Goal: Task Accomplishment & Management: Use online tool/utility

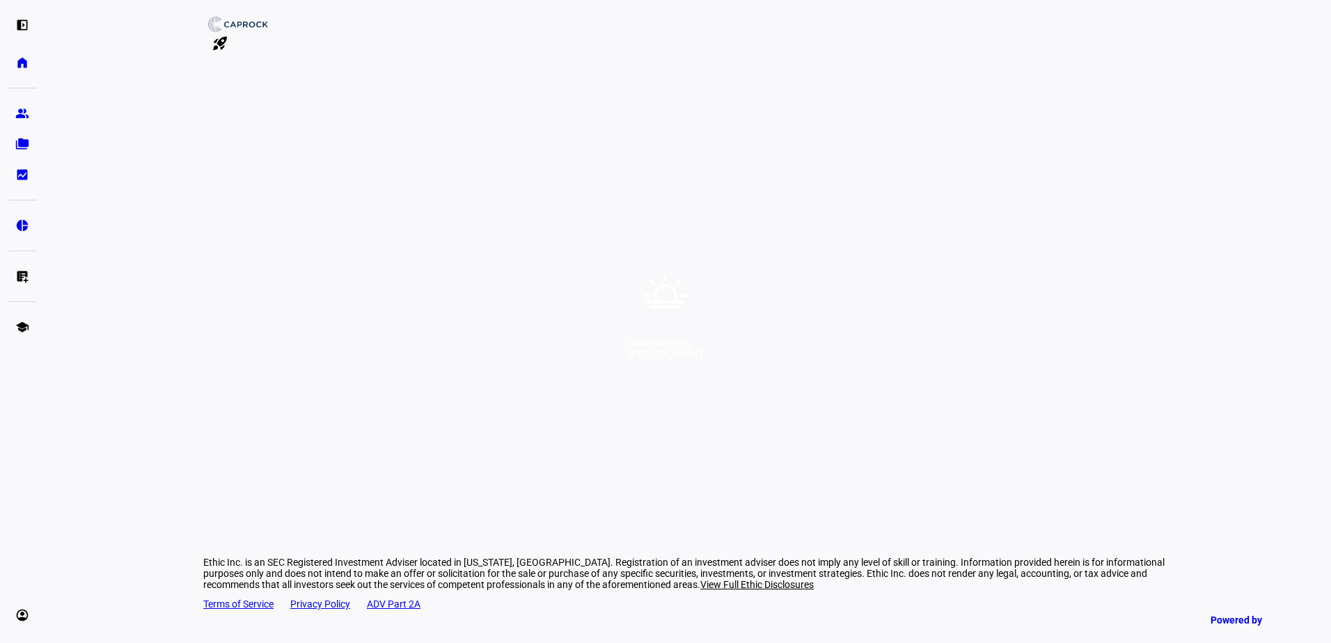
click at [563, 258] on div "Good morning, [PERSON_NAME]" at bounding box center [665, 321] width 1331 height 643
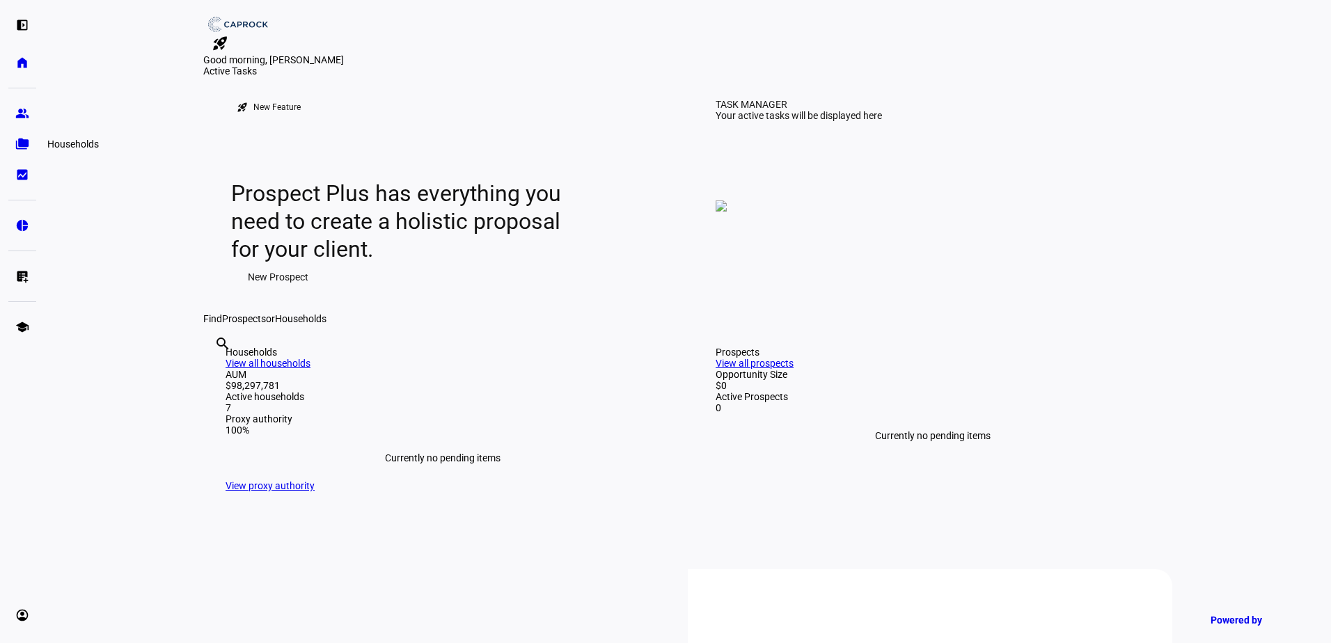
click at [26, 148] on eth-mat-symbol "folder_copy" at bounding box center [22, 144] width 14 height 14
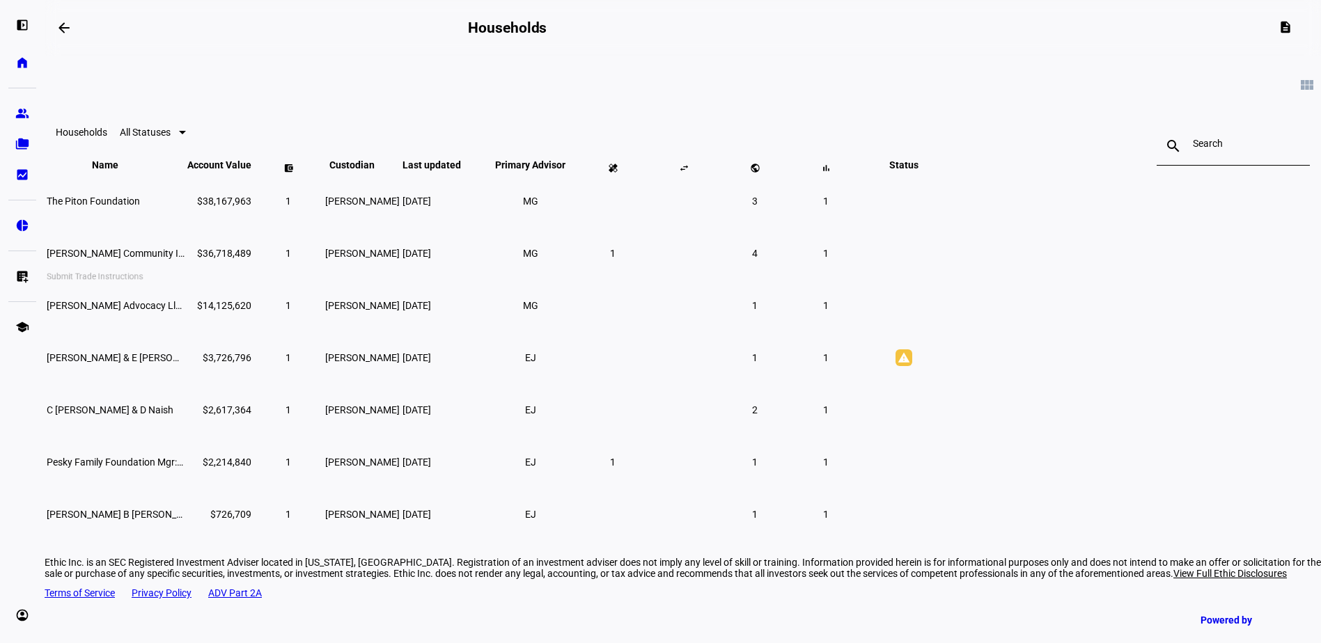
click at [26, 271] on eth-mat-symbol "list_alt_add" at bounding box center [22, 276] width 14 height 14
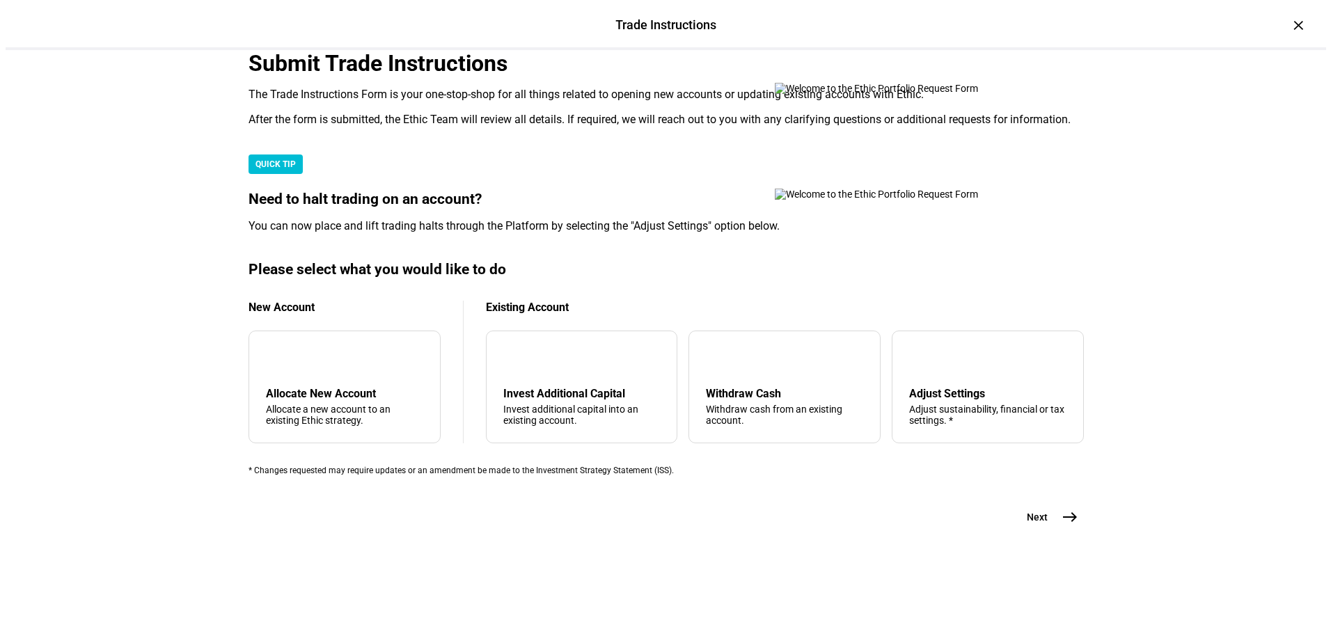
scroll to position [328, 0]
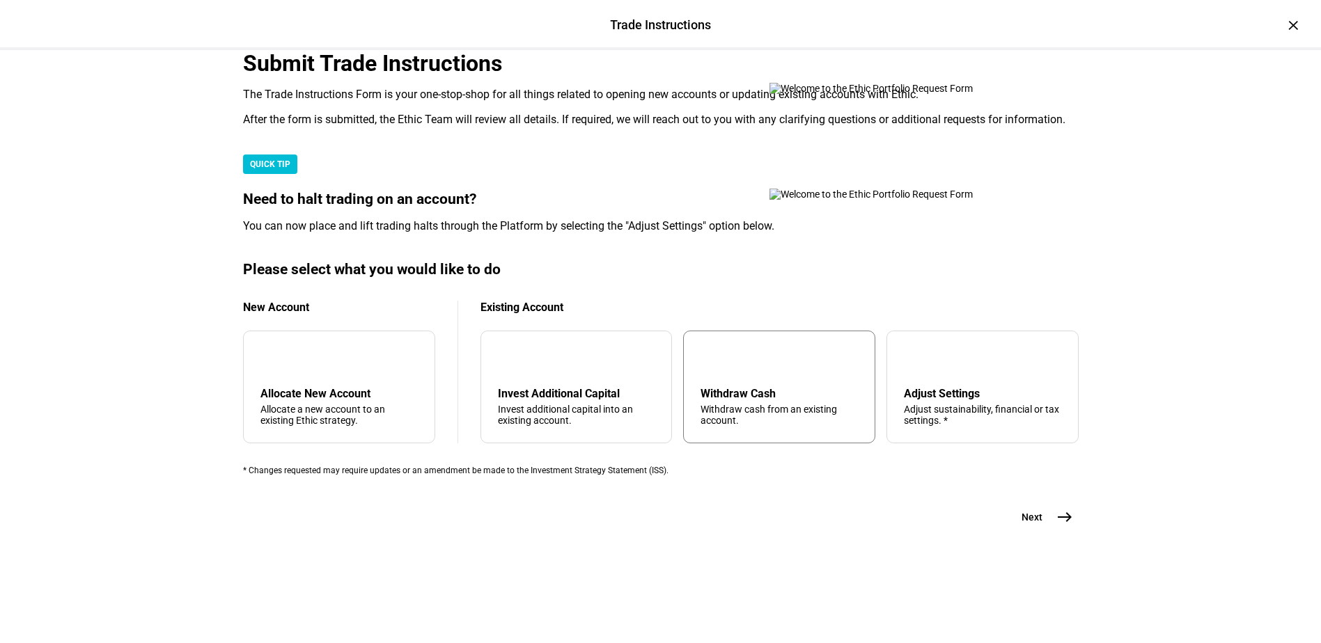
click at [767, 390] on div "Withdraw Cash" at bounding box center [778, 393] width 157 height 13
click at [1056, 526] on mat-icon "east" at bounding box center [1064, 517] width 17 height 17
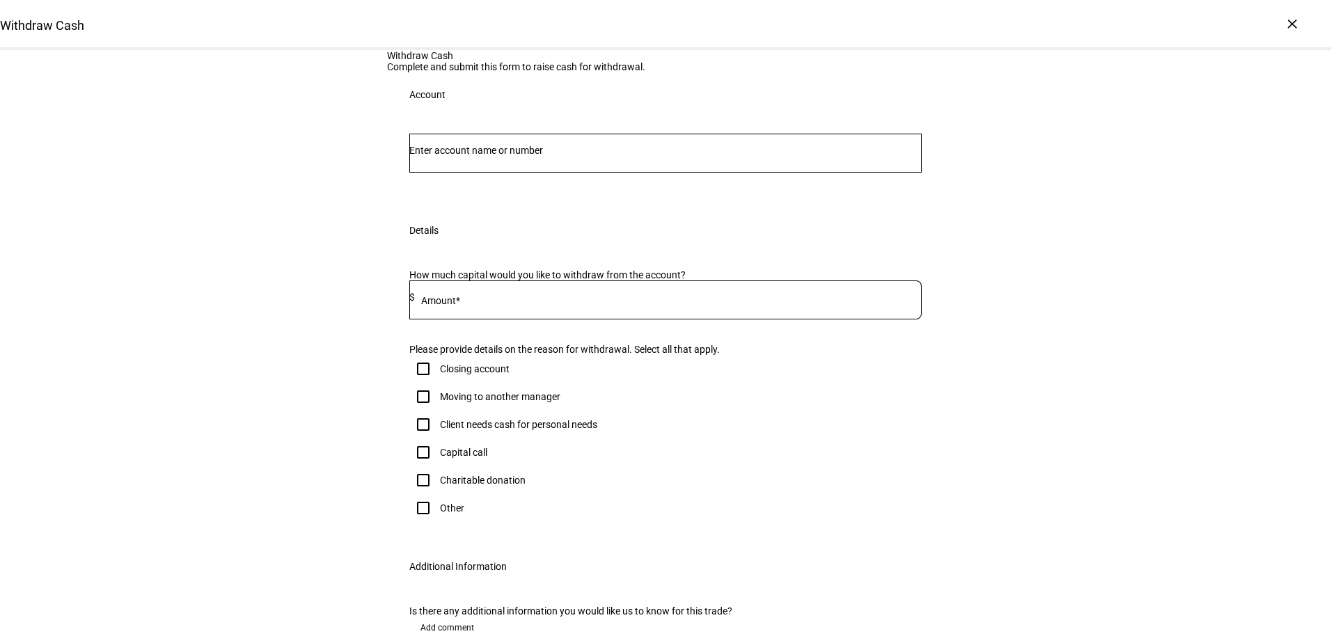
click at [567, 173] on div at bounding box center [665, 153] width 512 height 39
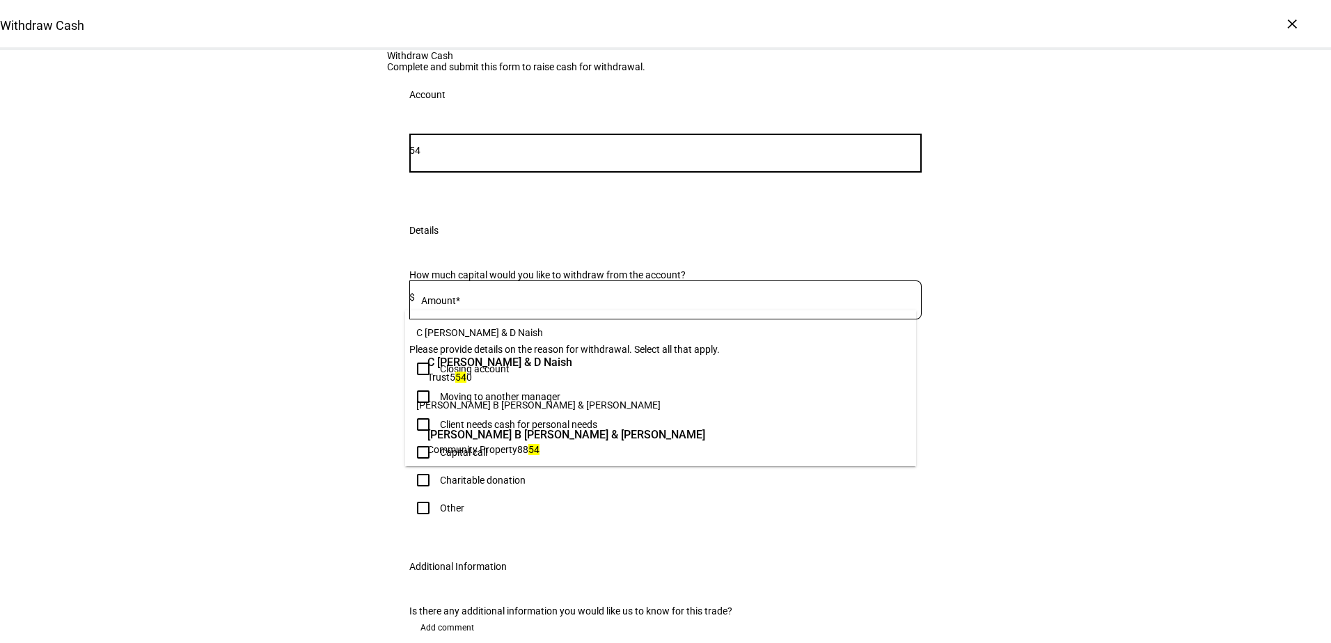
type input "5"
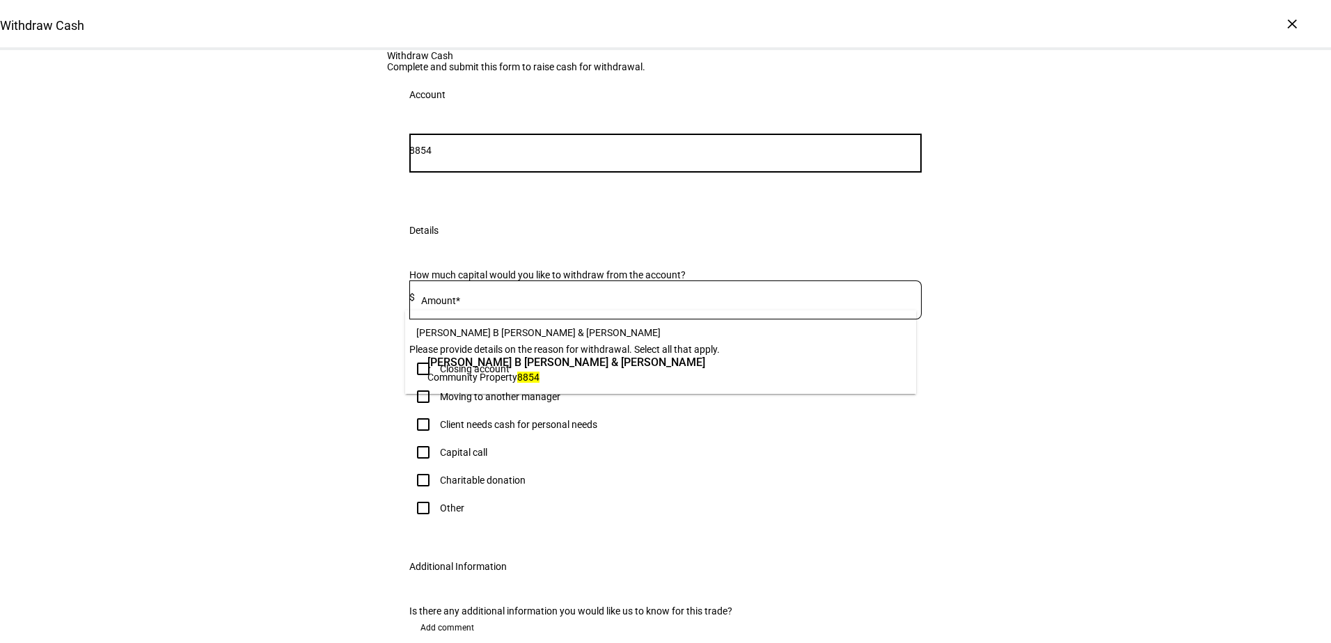
type input "8854"
click at [507, 356] on span "[PERSON_NAME] B [PERSON_NAME] & [PERSON_NAME]" at bounding box center [567, 362] width 278 height 16
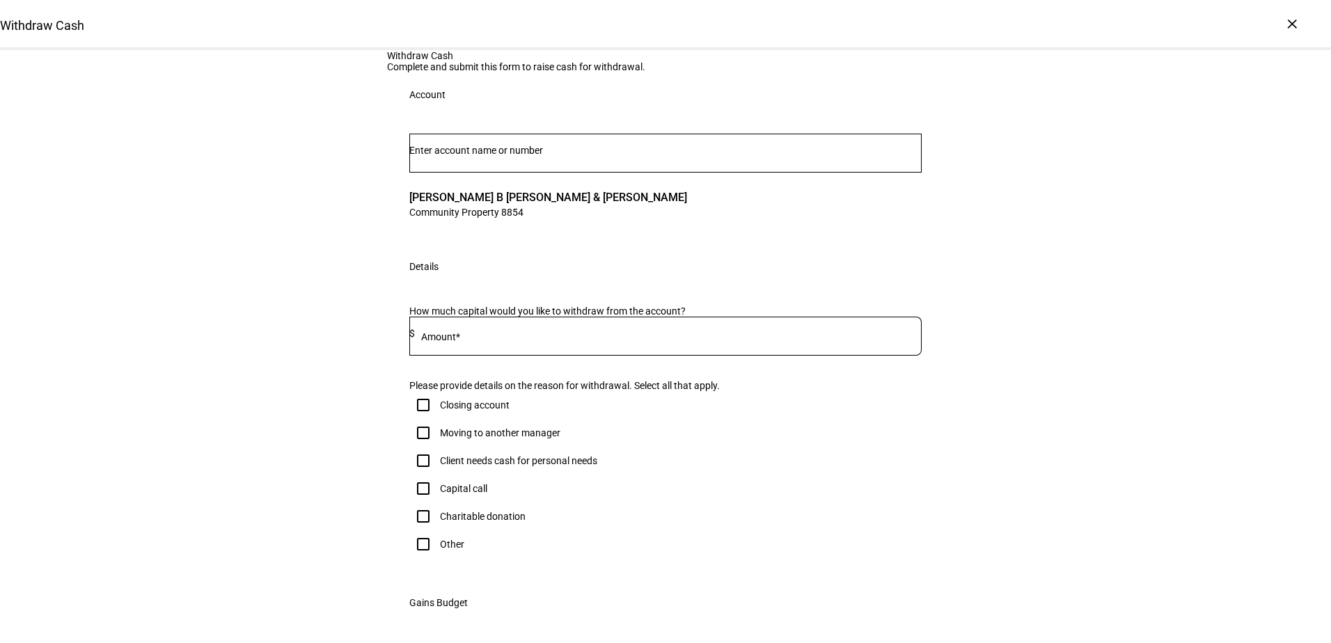
click at [492, 339] on input at bounding box center [668, 333] width 507 height 11
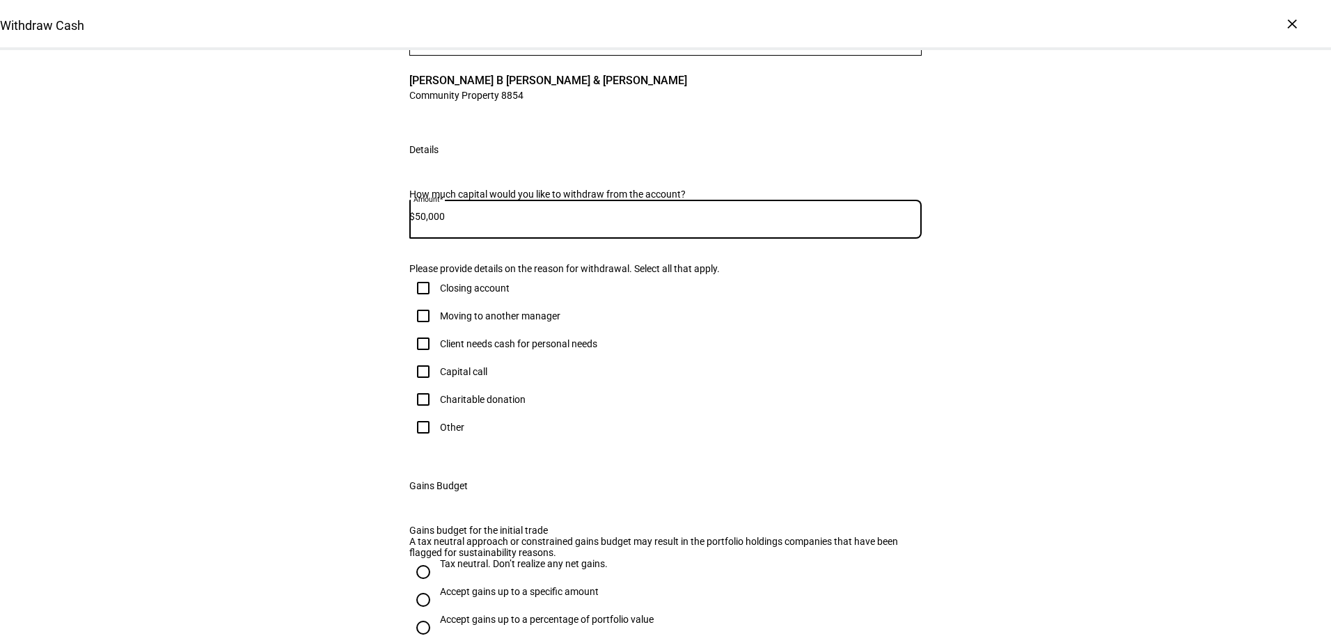
scroll to position [139, 0]
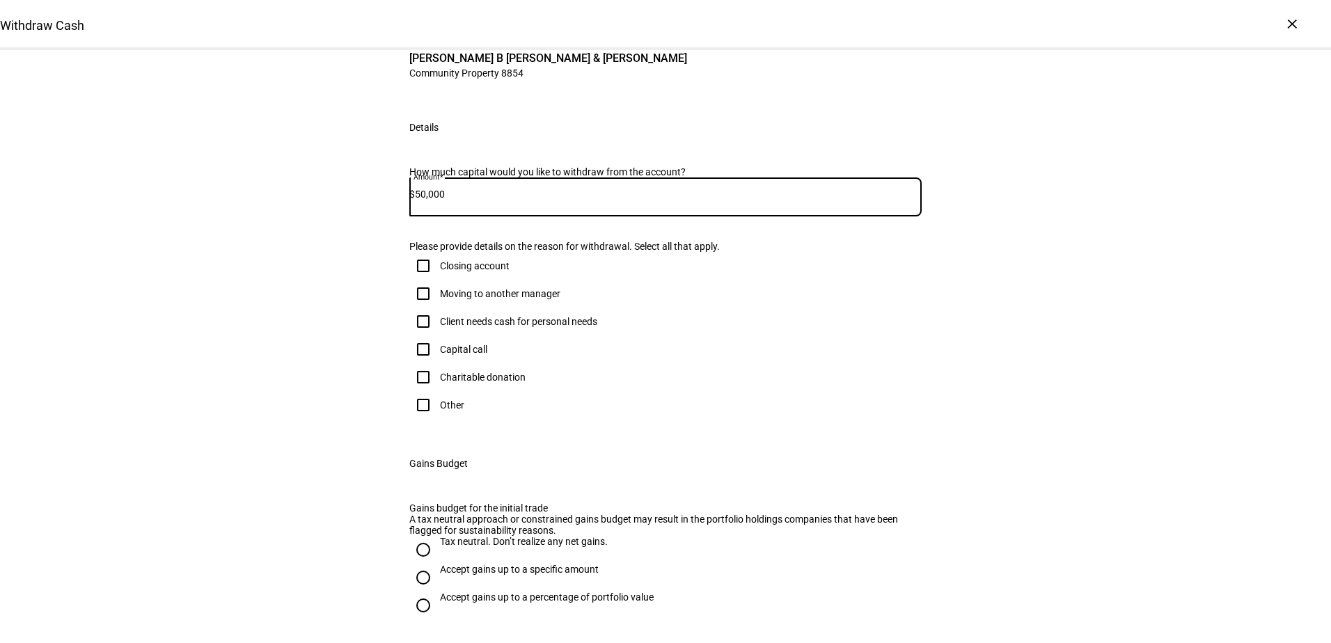
type input "50,000"
click at [423, 363] on input "Capital call" at bounding box center [423, 350] width 28 height 28
checkbox input "true"
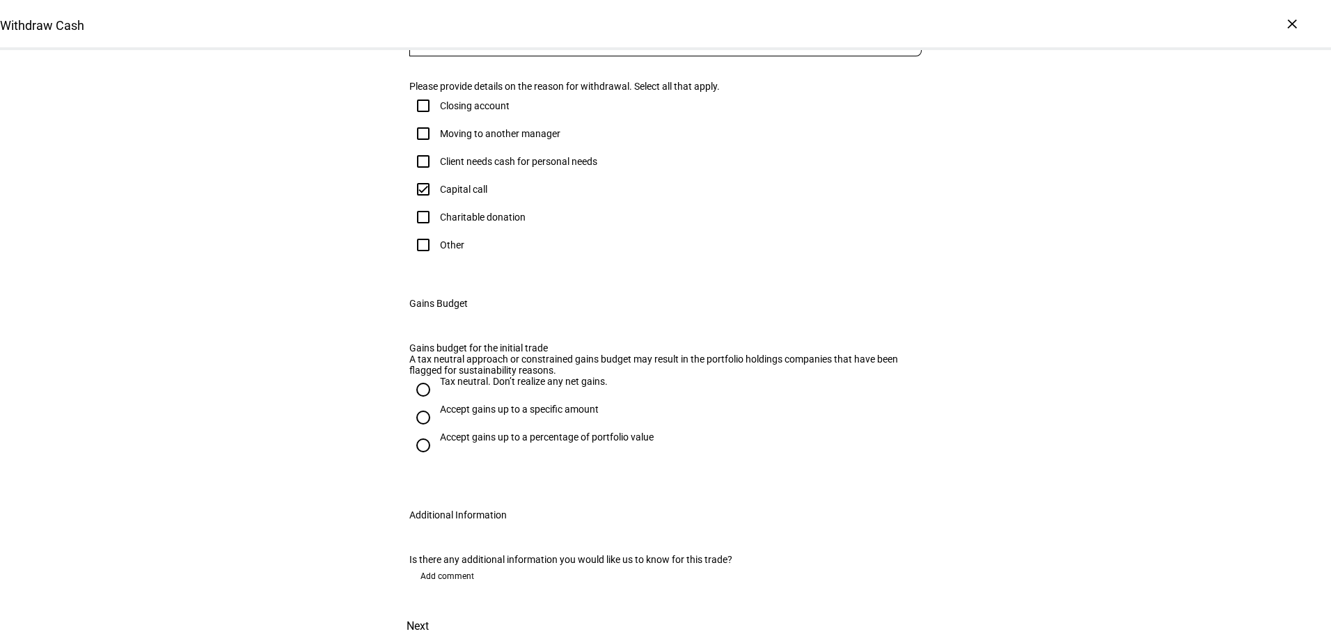
scroll to position [487, 0]
click at [419, 404] on input "Tax neutral. Don’t realize any net gains." at bounding box center [423, 390] width 28 height 28
radio input "true"
click at [429, 610] on span "Next" at bounding box center [418, 626] width 22 height 33
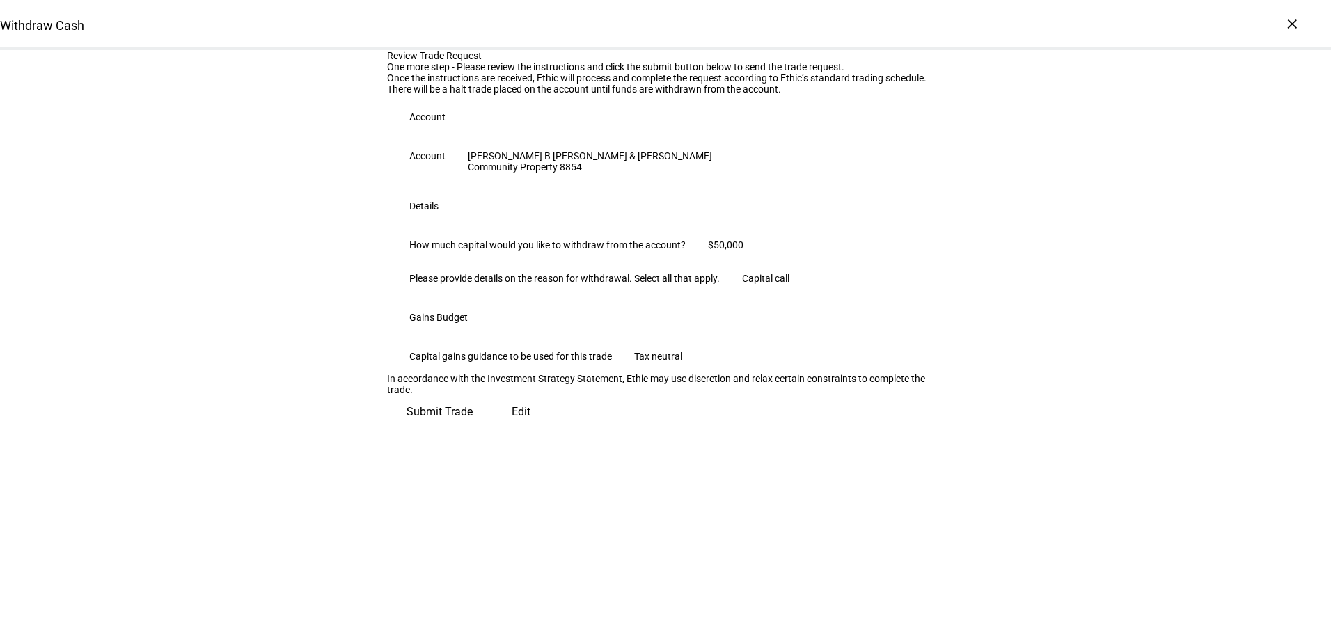
scroll to position [132, 0]
click at [473, 429] on span "Submit Trade" at bounding box center [440, 411] width 66 height 33
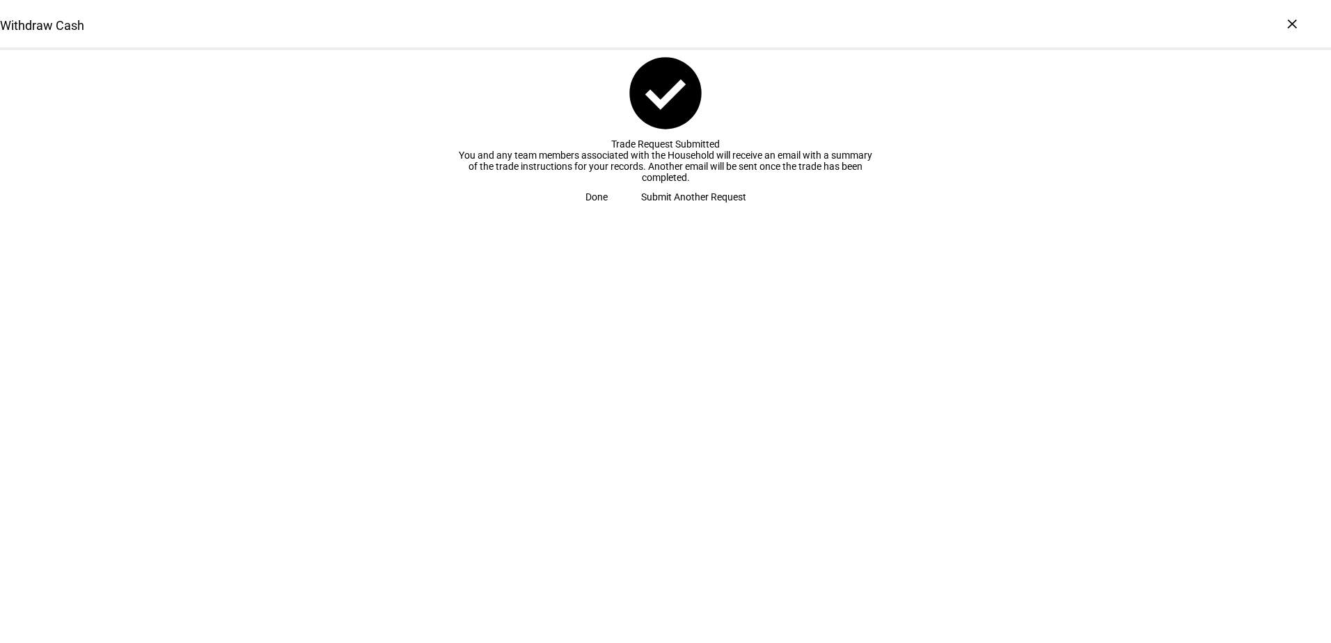
click at [608, 211] on span "Done" at bounding box center [597, 197] width 22 height 28
